Goal: Task Accomplishment & Management: Manage account settings

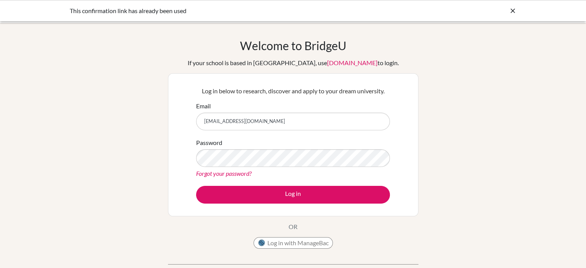
click at [196, 186] on button "Log in" at bounding box center [293, 195] width 194 height 18
click at [233, 172] on link "Forgot your password?" at bounding box center [223, 173] width 55 height 7
